Goal: Transaction & Acquisition: Purchase product/service

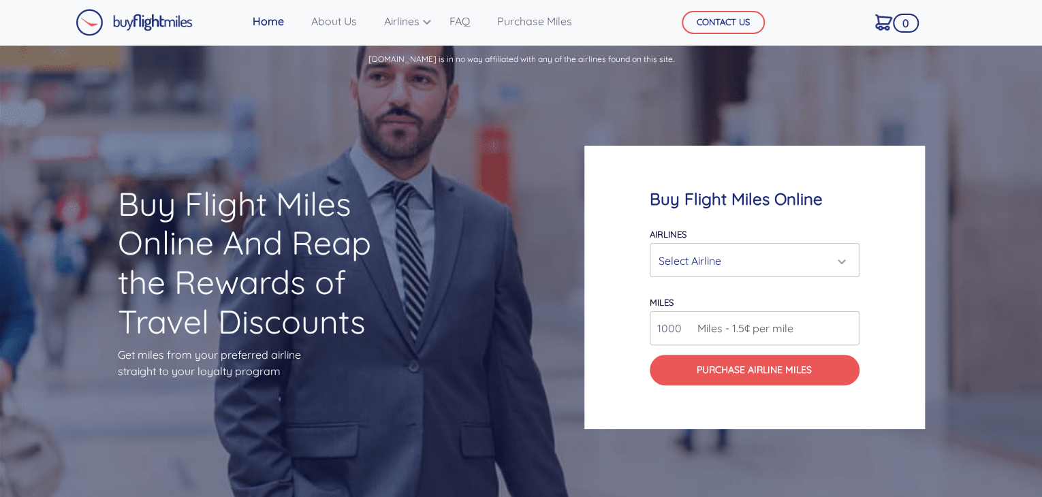
click at [796, 270] on div "Select Airline" at bounding box center [750, 261] width 184 height 26
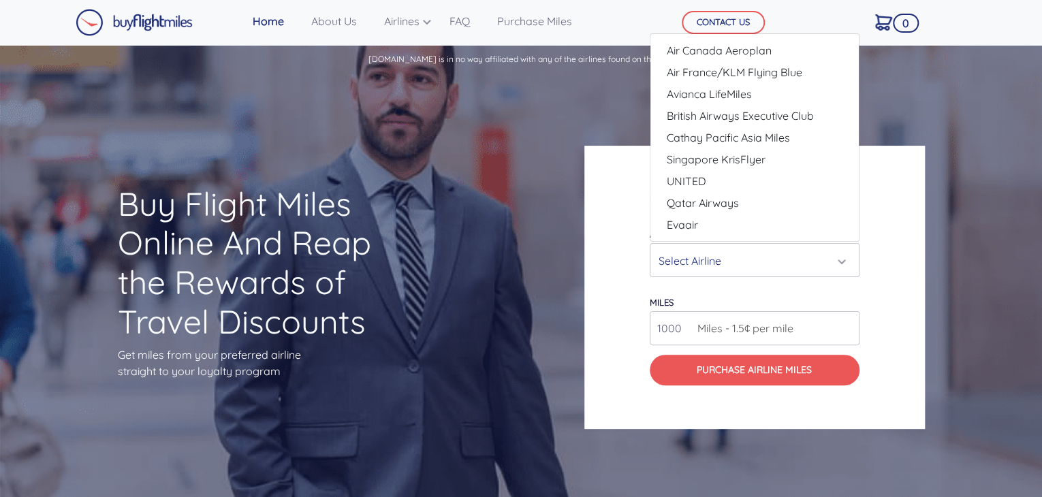
click at [796, 270] on div "Select Airline" at bounding box center [750, 261] width 184 height 26
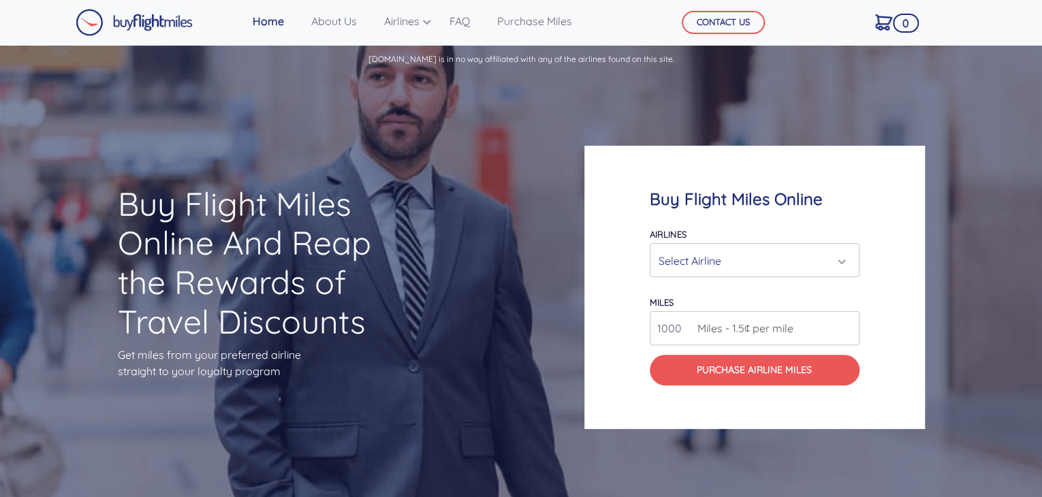
click at [748, 206] on h4 "Buy Flight Miles Online" at bounding box center [755, 199] width 210 height 20
click at [773, 201] on h4 "Buy Flight Miles Online" at bounding box center [755, 199] width 210 height 20
click at [839, 199] on h4 "Buy Flight Miles Online" at bounding box center [755, 199] width 210 height 20
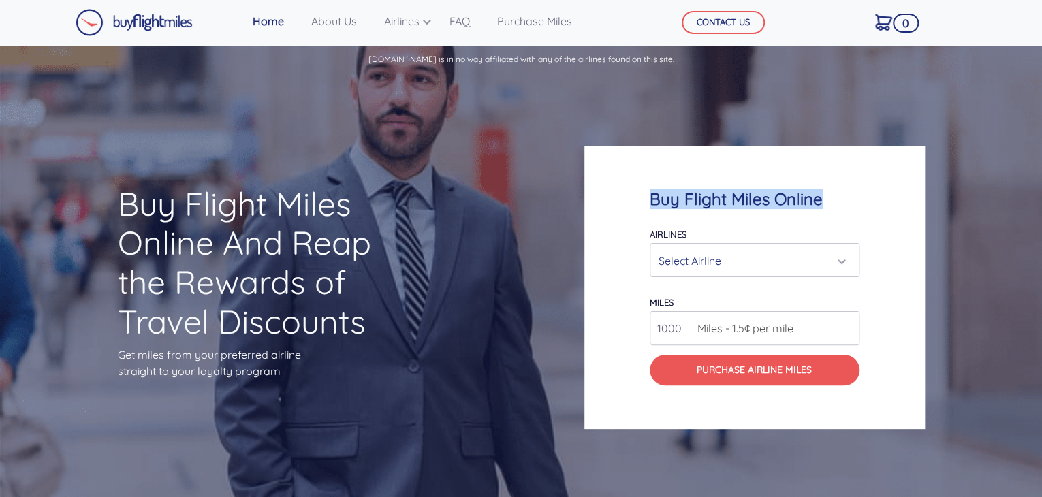
drag, startPoint x: 822, startPoint y: 202, endPoint x: 565, endPoint y: 188, distance: 257.1
click at [564, 187] on div "Buy Flight Miles Online And Reap the Rewards of Travel Discounts Get miles from…" at bounding box center [521, 287] width 1042 height 422
click at [681, 200] on h4 "Buy Flight Miles Online" at bounding box center [755, 199] width 210 height 20
click at [707, 190] on h4 "Buy Flight Miles Online" at bounding box center [755, 199] width 210 height 20
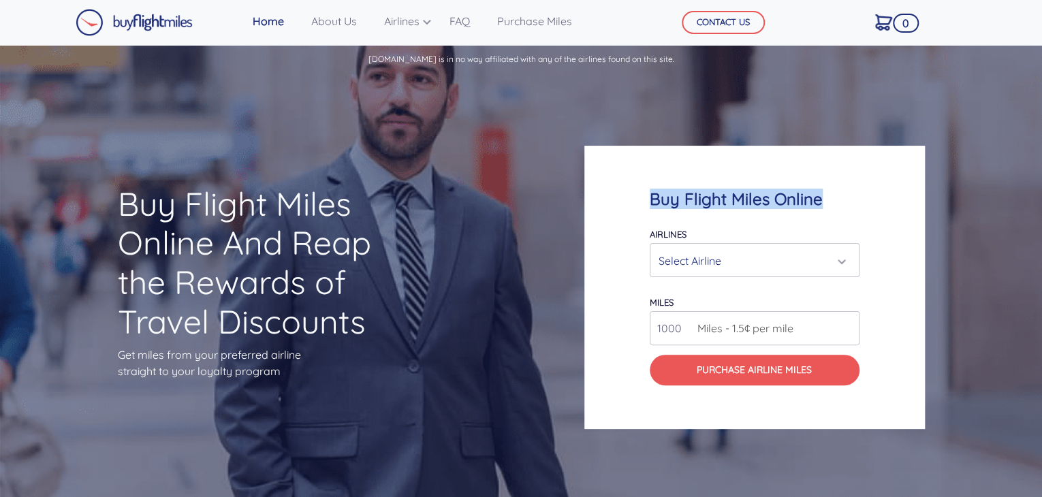
click at [707, 190] on h4 "Buy Flight Miles Online" at bounding box center [755, 199] width 210 height 20
click at [714, 147] on div "Buy Flight Miles Online Airlines Air Canada Aeroplan Air France/KLM Flying Blue…" at bounding box center [754, 288] width 340 height 284
click at [697, 191] on h4 "Buy Flight Miles Online" at bounding box center [755, 199] width 210 height 20
drag, startPoint x: 697, startPoint y: 191, endPoint x: 709, endPoint y: 170, distance: 25.0
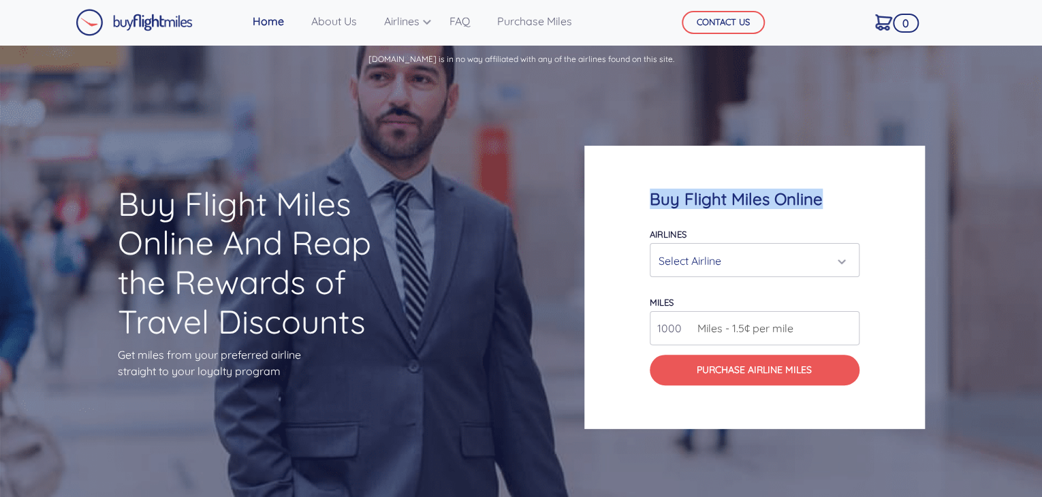
click at [697, 191] on h4 "Buy Flight Miles Online" at bounding box center [755, 199] width 210 height 20
click at [707, 175] on div "Buy Flight Miles Online Airlines Air Canada Aeroplan Air France/KLM Flying Blue…" at bounding box center [754, 288] width 340 height 284
click at [707, 193] on h4 "Buy Flight Miles Online" at bounding box center [755, 199] width 210 height 20
click at [711, 170] on div "Buy Flight Miles Online Airlines Air Canada Aeroplan Air France/KLM Flying Blue…" at bounding box center [754, 288] width 340 height 284
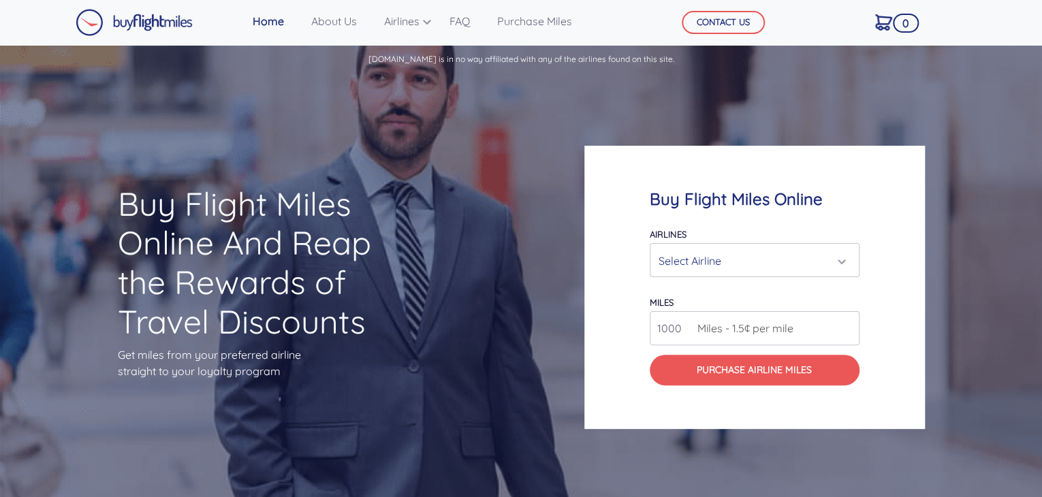
click at [707, 186] on div "Buy Flight Miles Online Airlines Air Canada Aeroplan Air France/KLM Flying Blue…" at bounding box center [754, 288] width 340 height 284
click at [716, 170] on div "Buy Flight Miles Online Airlines Air Canada Aeroplan Air France/KLM Flying Blue…" at bounding box center [754, 288] width 340 height 284
click at [714, 194] on h4 "Buy Flight Miles Online" at bounding box center [755, 199] width 210 height 20
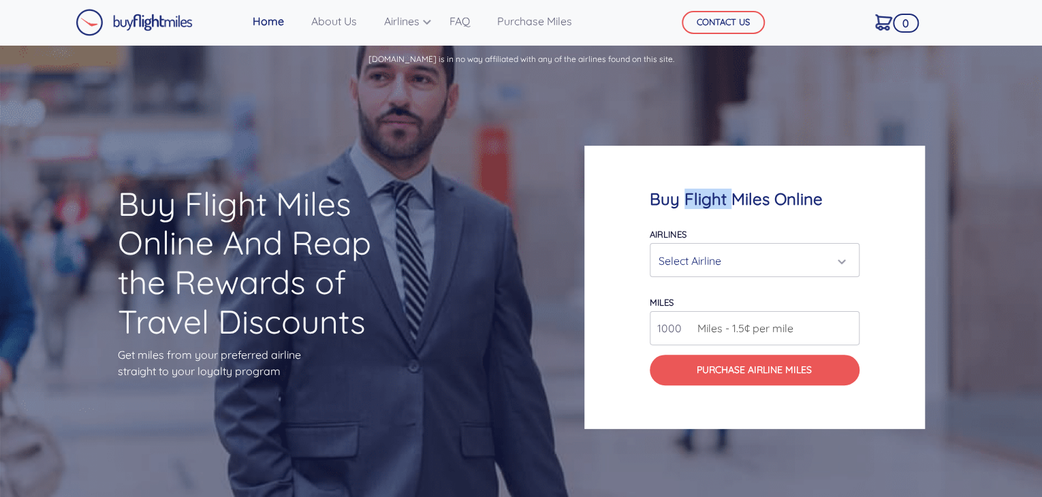
click at [714, 194] on h4 "Buy Flight Miles Online" at bounding box center [755, 199] width 210 height 20
click at [713, 170] on div "Buy Flight Miles Online Airlines Air Canada Aeroplan Air France/KLM Flying Blue…" at bounding box center [754, 288] width 340 height 284
click at [728, 270] on div "Select Airline" at bounding box center [750, 261] width 184 height 26
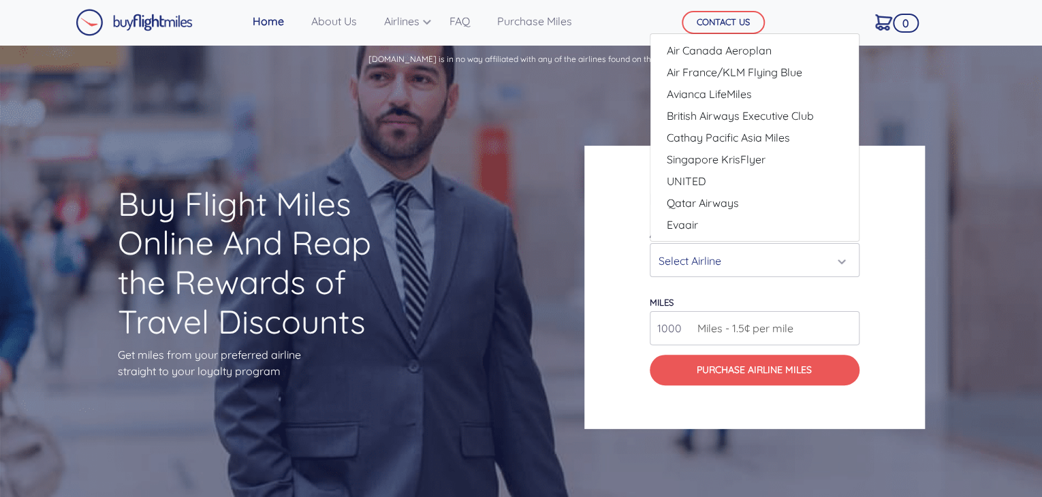
click at [563, 207] on div "Buy Flight Miles Online And Reap the Rewards of Travel Discounts Get miles from…" at bounding box center [521, 287] width 1042 height 422
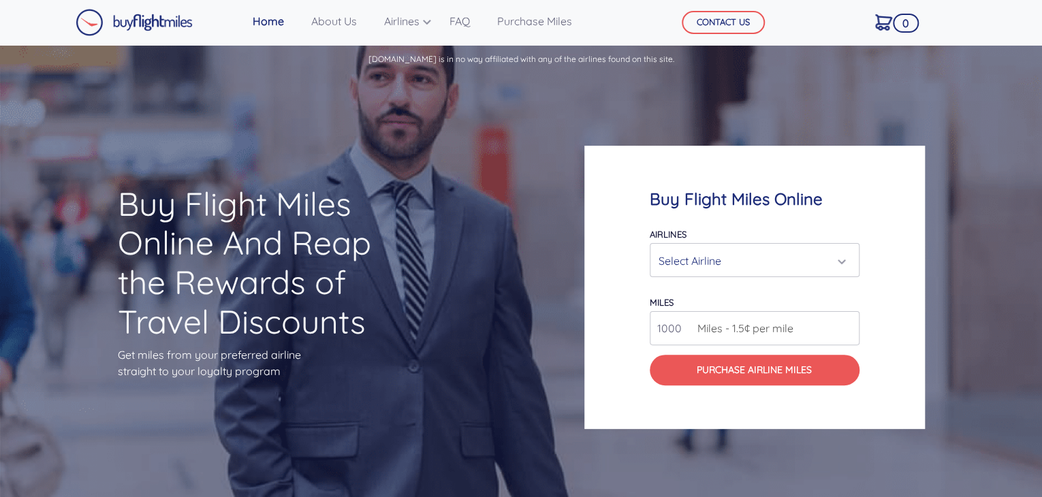
click at [740, 244] on div "Select Airline" at bounding box center [754, 260] width 208 height 33
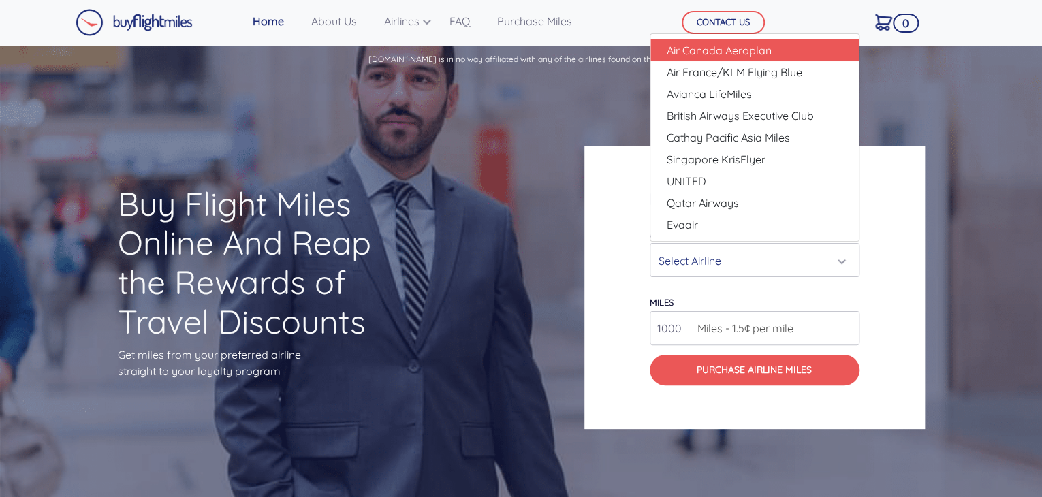
click at [755, 54] on span "Air Canada Aeroplan" at bounding box center [719, 50] width 105 height 16
select select "Air Canada Aeroplan"
type input "80000"
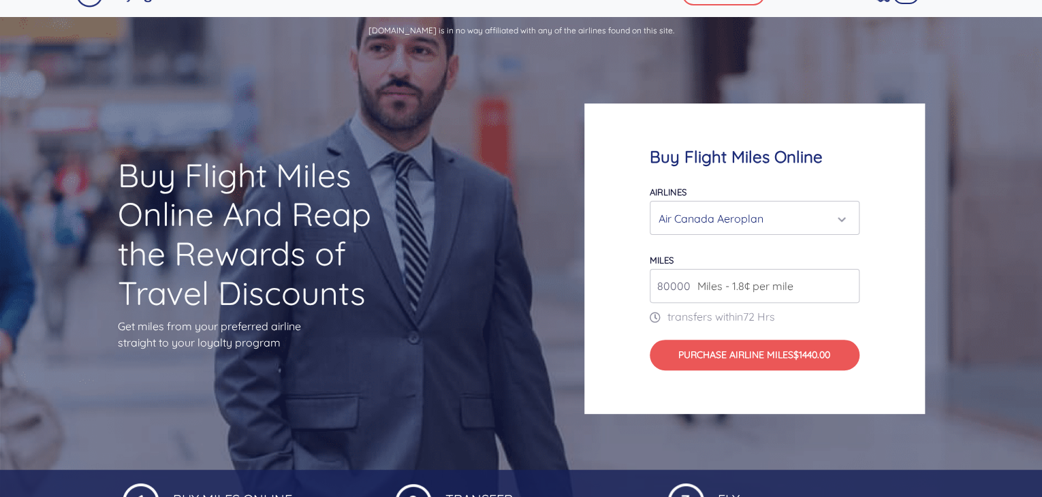
scroll to position [68, 0]
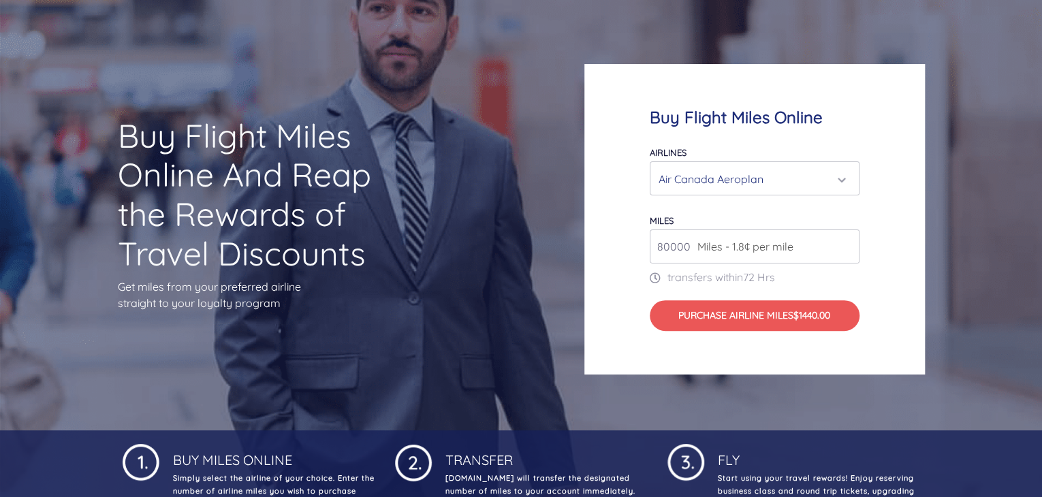
click at [760, 239] on span "Miles - 1.8¢ per mile" at bounding box center [741, 246] width 103 height 16
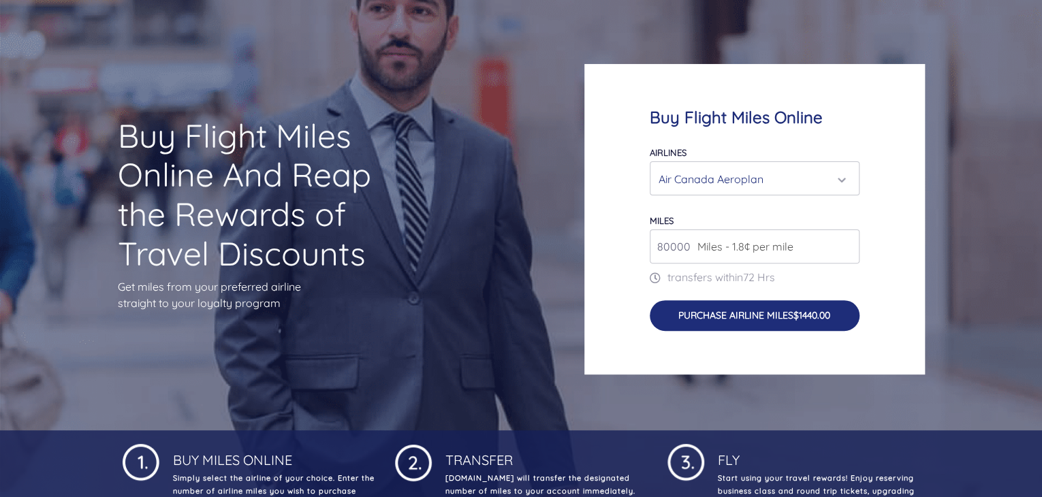
click at [784, 321] on button "Purchase Airline Miles $1440.00" at bounding box center [755, 315] width 210 height 31
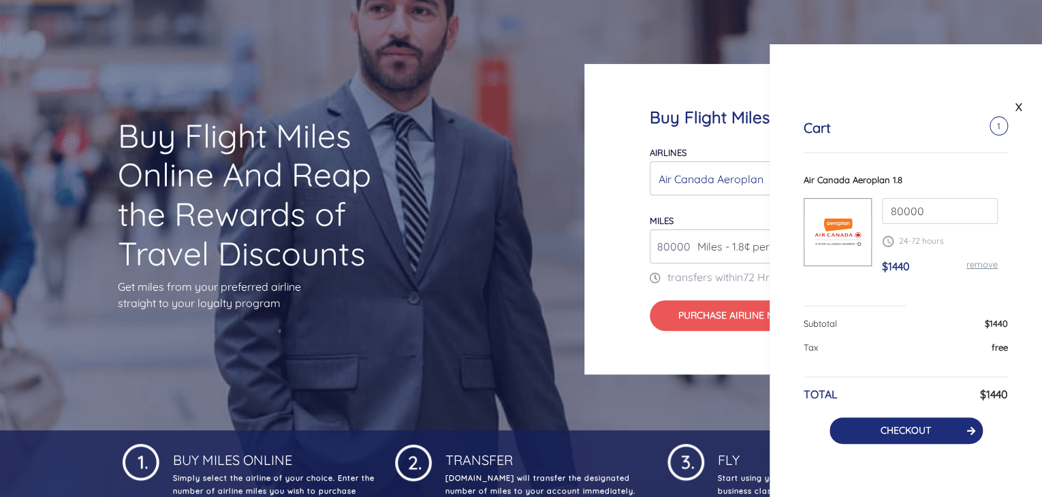
click at [937, 432] on button "CHECKOUT" at bounding box center [905, 430] width 153 height 27
click at [933, 434] on button "CHECKOUT" at bounding box center [905, 430] width 153 height 27
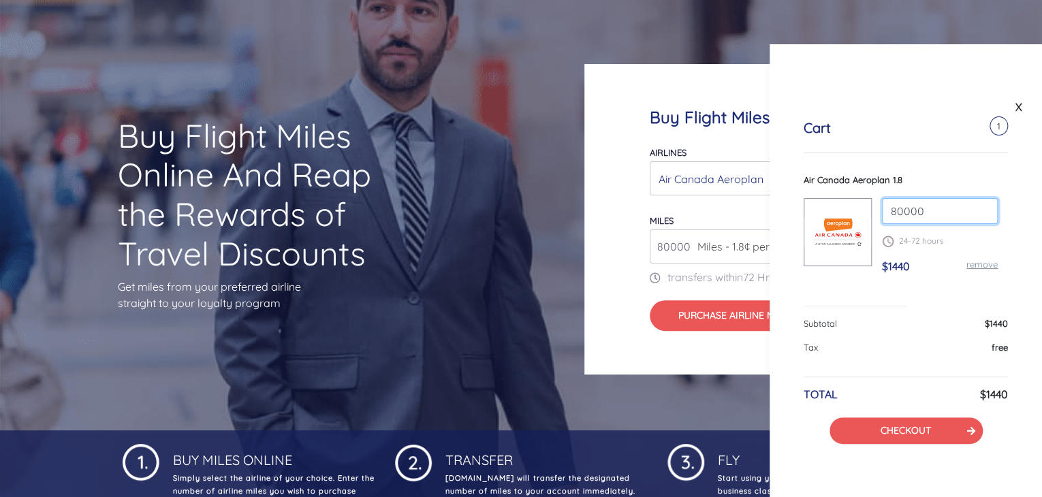
click at [940, 221] on input "80000" at bounding box center [940, 211] width 116 height 26
click at [986, 345] on div "Tax free" at bounding box center [905, 353] width 204 height 25
click at [989, 394] on h6 "$1440" at bounding box center [994, 394] width 28 height 13
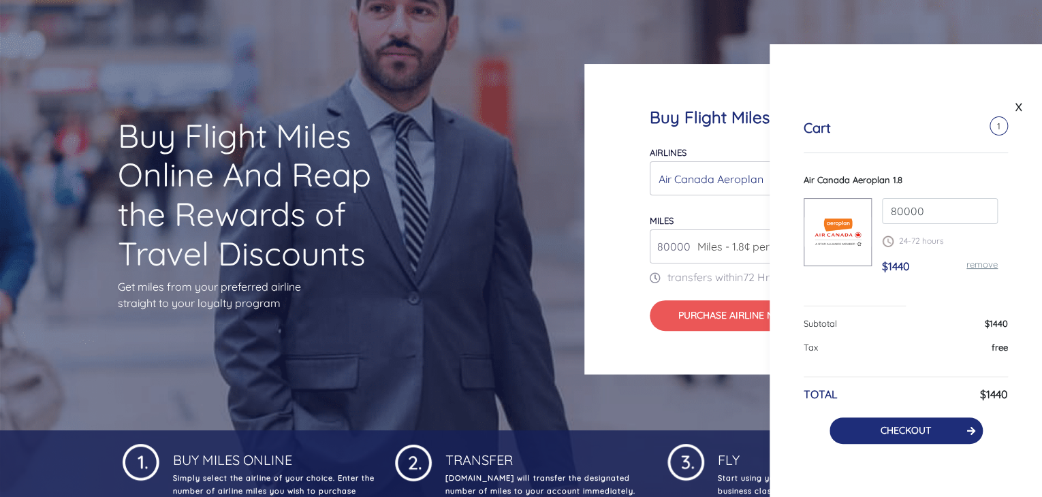
click at [917, 430] on link "CHECKOUT" at bounding box center [905, 430] width 50 height 12
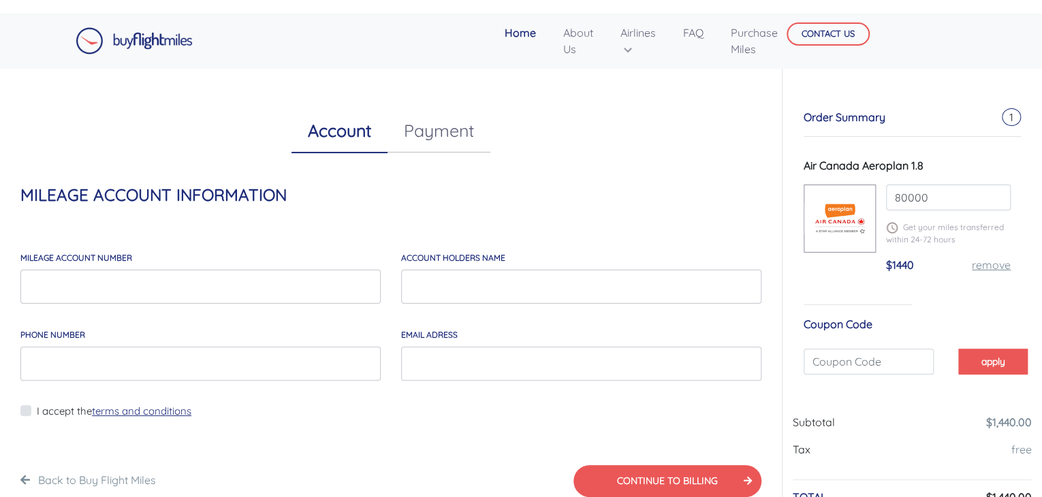
click at [411, 140] on link "Payment" at bounding box center [438, 131] width 103 height 44
click at [342, 129] on link "Account" at bounding box center [339, 131] width 96 height 44
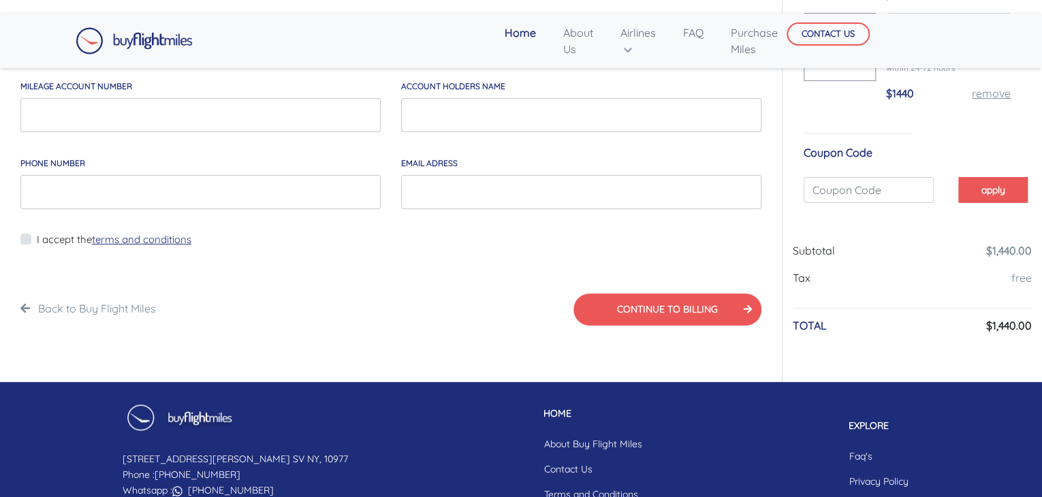
scroll to position [136, 0]
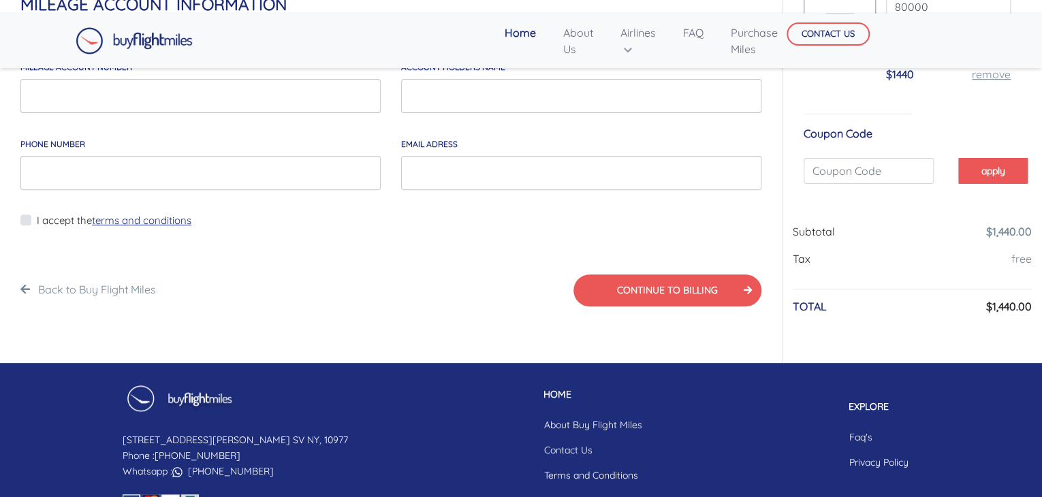
click at [37, 221] on label "I accept the terms and conditions" at bounding box center [114, 221] width 155 height 16
click at [37, 221] on input "I accept the terms and conditions" at bounding box center [41, 229] width 9 height 34
click at [37, 221] on label "I accept the terms and conditions" at bounding box center [114, 221] width 155 height 16
click at [37, 221] on input "I accept the terms and conditions" at bounding box center [41, 229] width 9 height 34
click at [37, 221] on label "I accept the terms and conditions" at bounding box center [114, 221] width 155 height 16
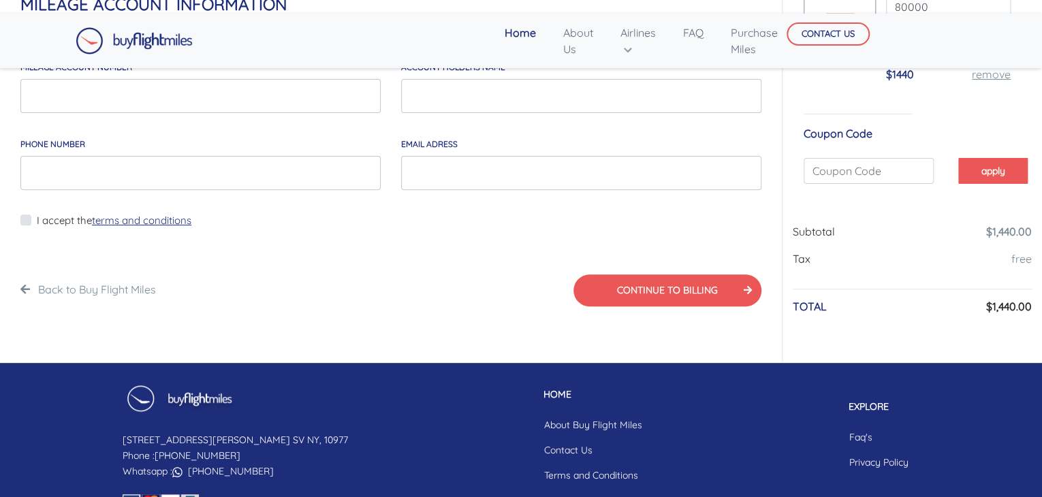
click at [37, 221] on input "I accept the terms and conditions" at bounding box center [41, 229] width 9 height 34
click at [37, 221] on label "I accept the terms and conditions" at bounding box center [114, 221] width 155 height 16
click at [37, 221] on input "I accept the terms and conditions" at bounding box center [41, 229] width 9 height 34
checkbox input "false"
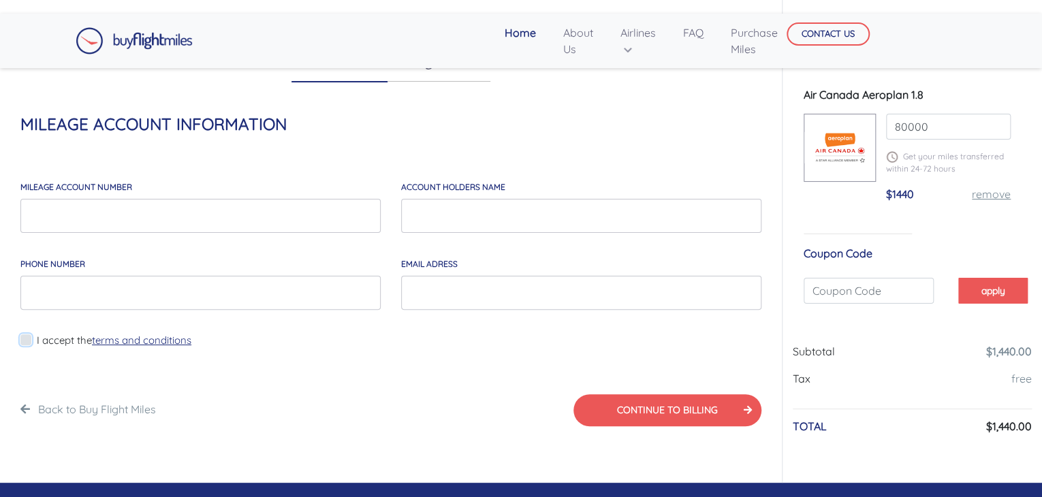
scroll to position [0, 0]
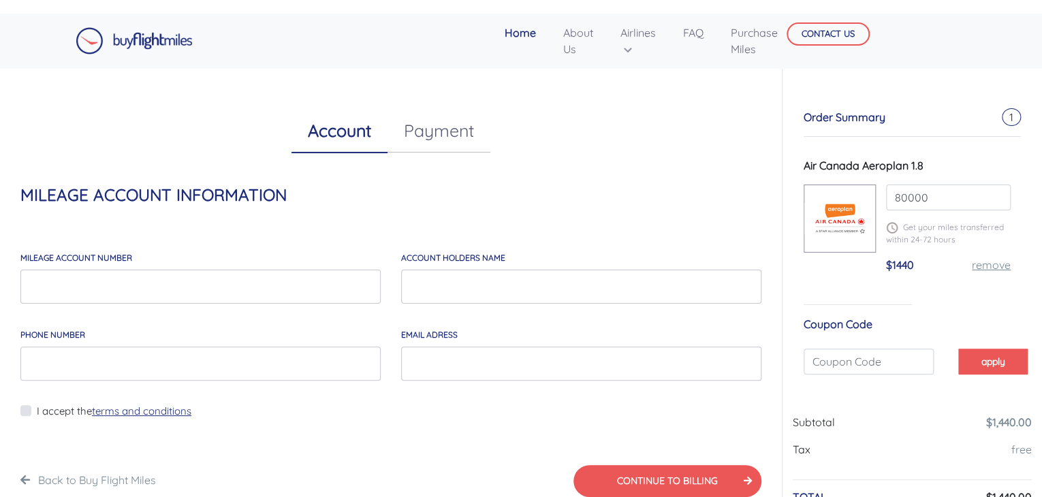
drag, startPoint x: 909, startPoint y: 227, endPoint x: 995, endPoint y: 238, distance: 86.6
click at [995, 238] on p "Get your miles transferred within 24-72 hours" at bounding box center [948, 233] width 125 height 25
drag, startPoint x: 922, startPoint y: 236, endPoint x: 901, endPoint y: 229, distance: 22.2
click at [901, 229] on div "80000 Get your miles transferred within 24-72 hours $1440 remove" at bounding box center [948, 234] width 145 height 99
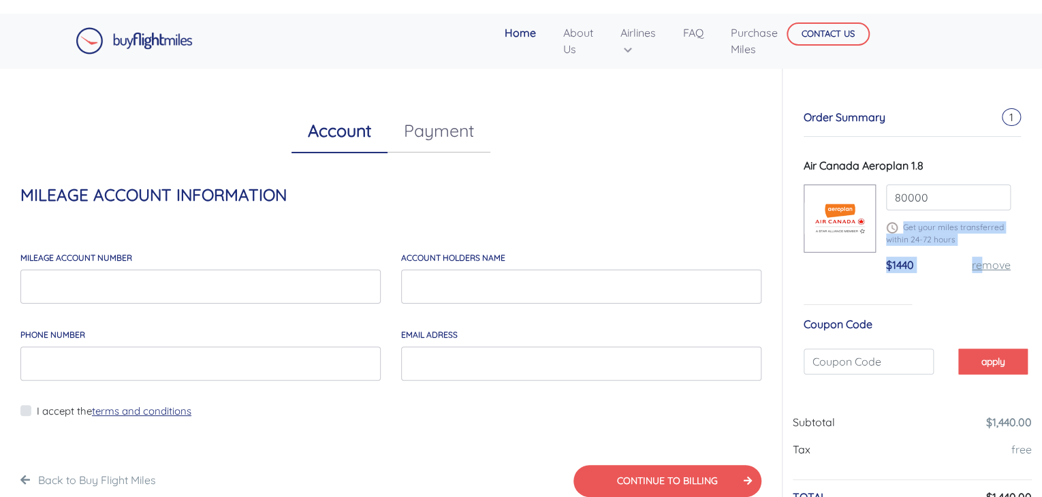
click at [901, 229] on p "Get your miles transferred within 24-72 hours" at bounding box center [948, 233] width 125 height 25
drag, startPoint x: 197, startPoint y: 43, endPoint x: 213, endPoint y: 50, distance: 18.0
click at [210, 49] on div "Home About Us Airlines Qatar Airways Krisflyer Miles [PERSON_NAME] British Airw…" at bounding box center [520, 41] width 911 height 44
